Goal: Task Accomplishment & Management: Manage account settings

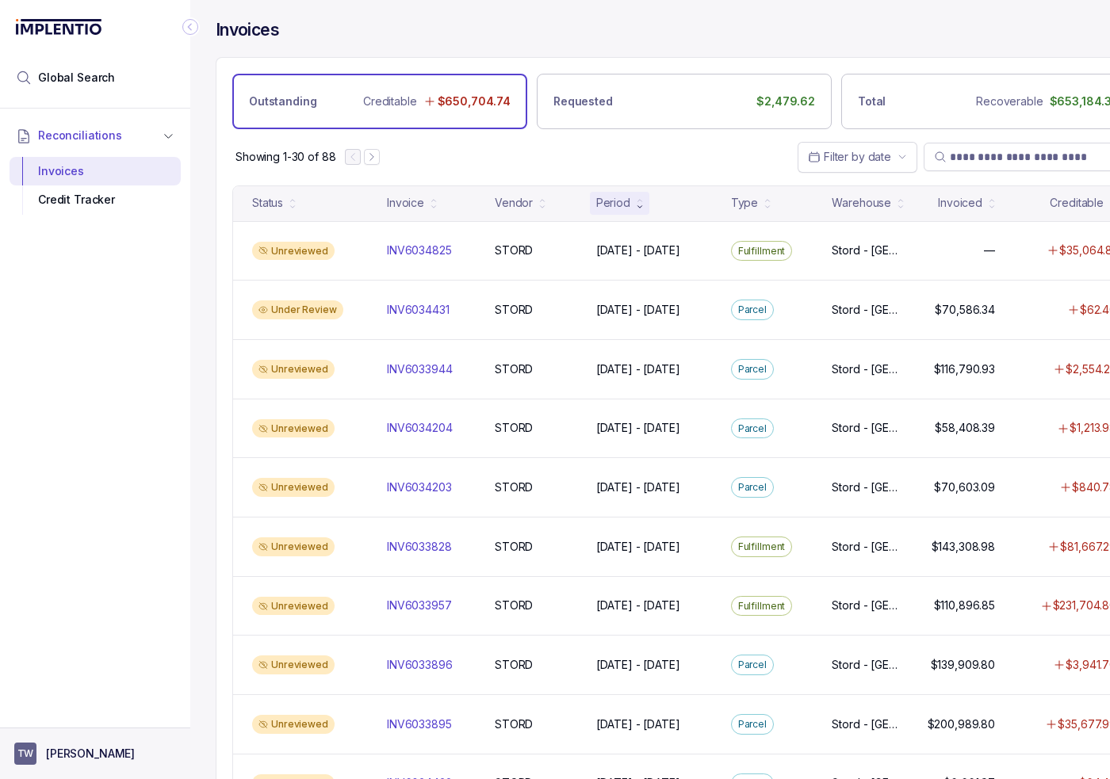
click at [122, 755] on button "TW [PERSON_NAME]" at bounding box center [95, 754] width 162 height 22
click at [112, 725] on p "Logout" at bounding box center [105, 720] width 132 height 16
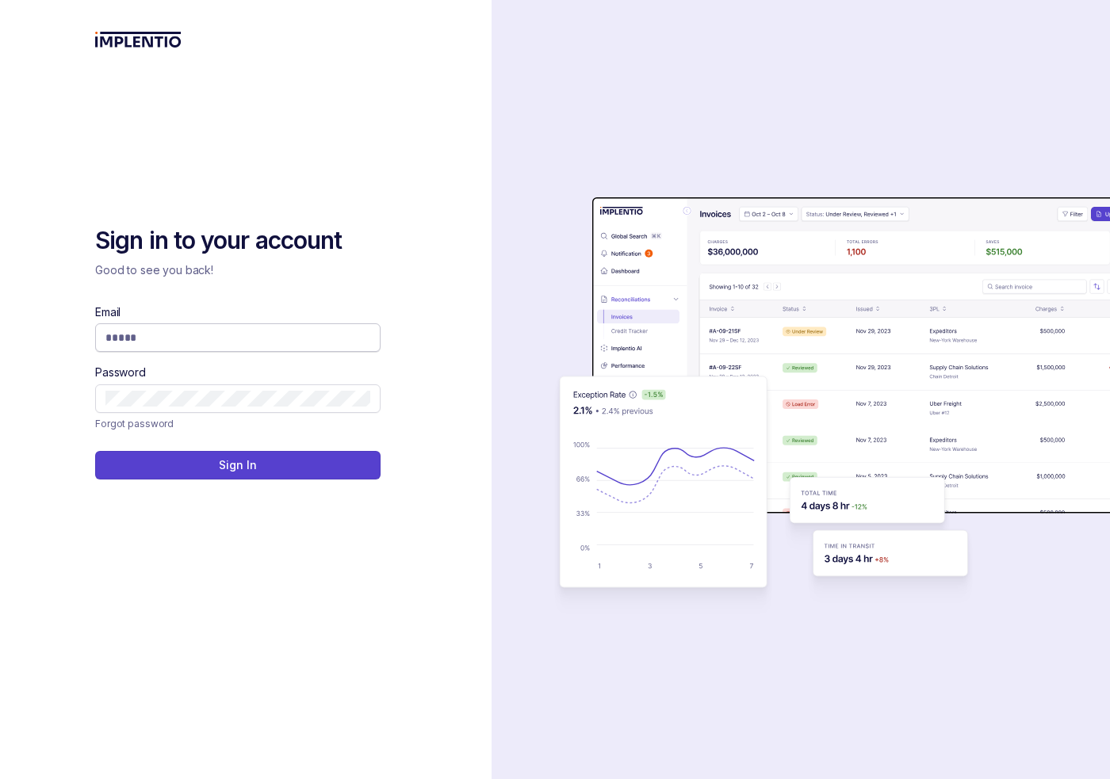
click at [143, 342] on input "Email" at bounding box center [237, 338] width 265 height 16
type input "**********"
